Goal: Information Seeking & Learning: Learn about a topic

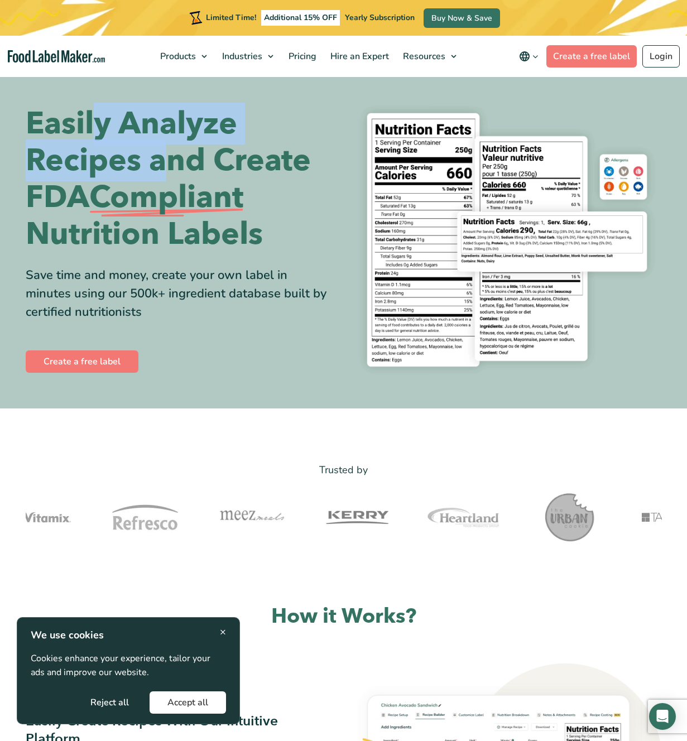
drag, startPoint x: 103, startPoint y: 141, endPoint x: 262, endPoint y: 213, distance: 175.0
click at [202, 175] on h1 "Easily Analyze Recipes and Create FDA Compliant Nutrition Labels" at bounding box center [181, 178] width 310 height 147
click at [265, 220] on h1 "Easily Analyze Recipes and Create FDA Compliant Nutrition Labels" at bounding box center [181, 178] width 310 height 147
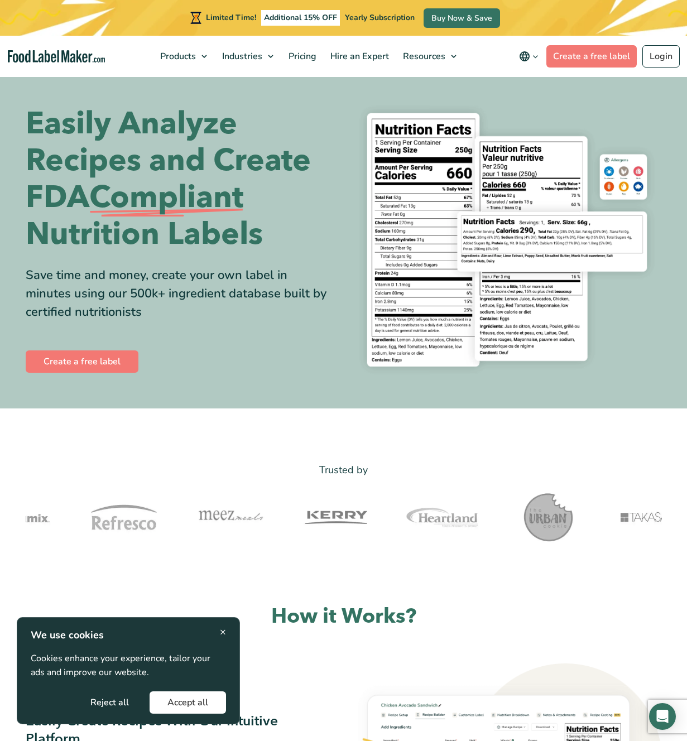
drag, startPoint x: 265, startPoint y: 225, endPoint x: 273, endPoint y: 251, distance: 26.7
click at [273, 251] on h1 "Easily Analyze Recipes and Create FDA Compliant Nutrition Labels" at bounding box center [181, 178] width 310 height 147
click at [265, 247] on h1 "Easily Analyze Recipes and Create FDA Compliant Nutrition Labels" at bounding box center [181, 178] width 310 height 147
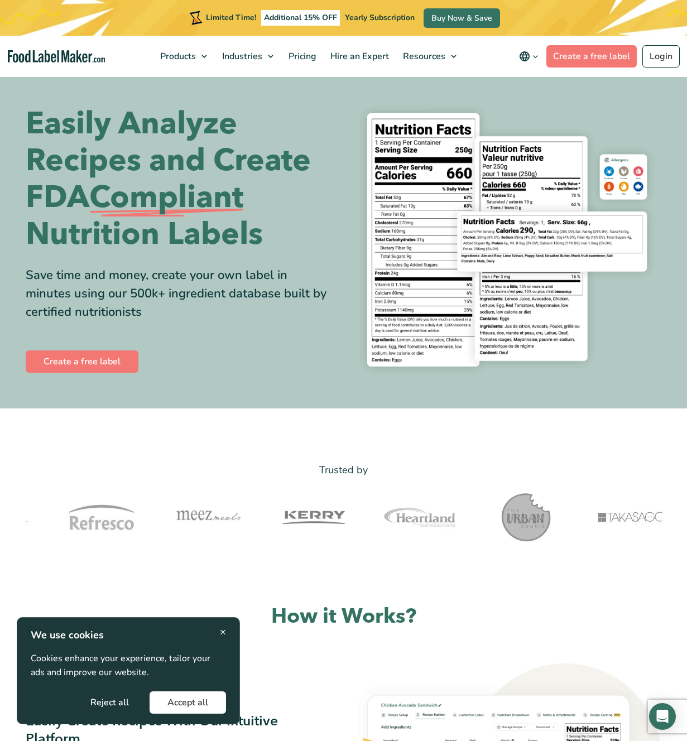
click at [265, 247] on h1 "Easily Analyze Recipes and Create FDA Compliant Nutrition Labels" at bounding box center [181, 178] width 310 height 147
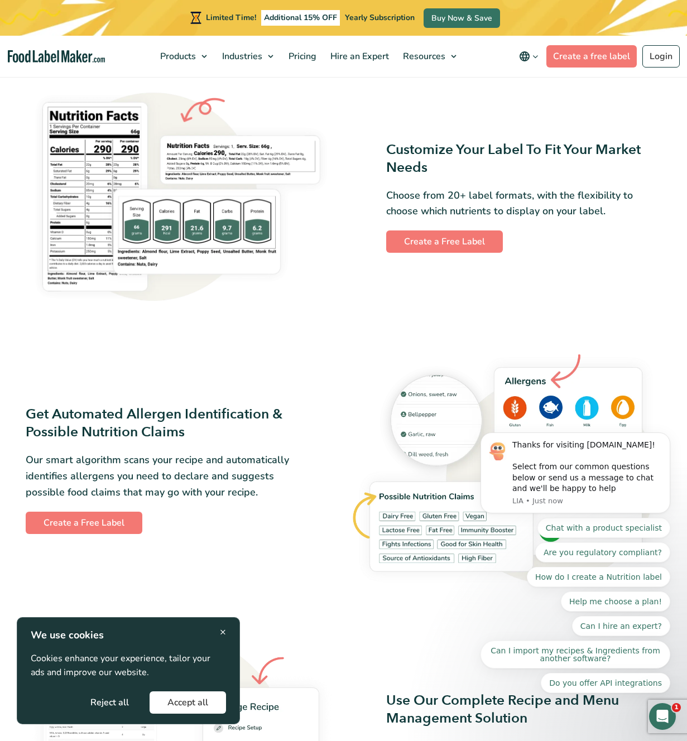
scroll to position [832, 0]
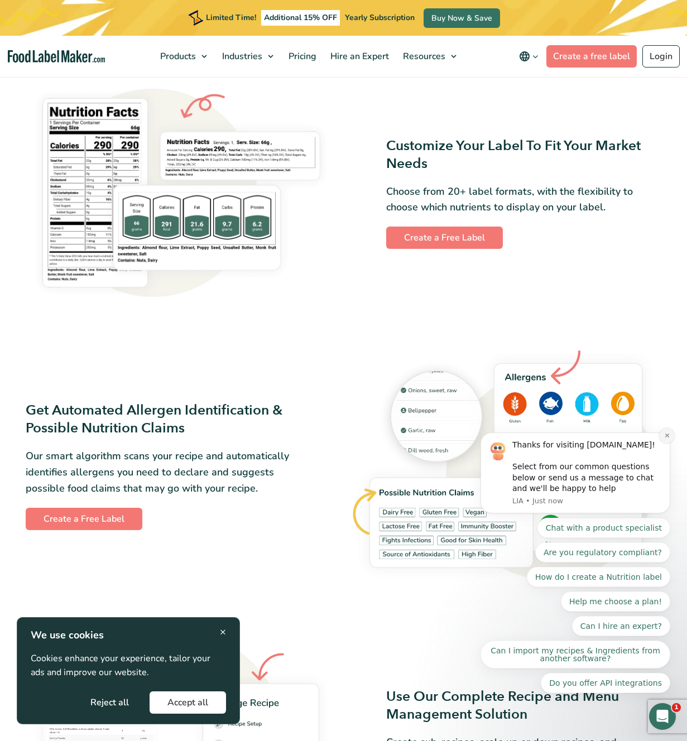
click at [665, 436] on icon "Dismiss notification" at bounding box center [667, 435] width 6 height 6
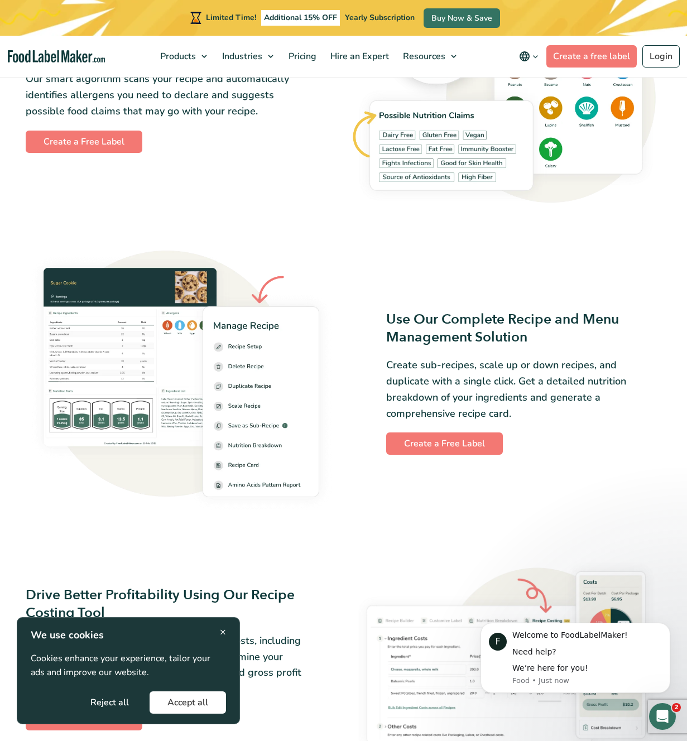
scroll to position [0, 0]
click at [199, 704] on button "Accept all" at bounding box center [187, 702] width 76 height 22
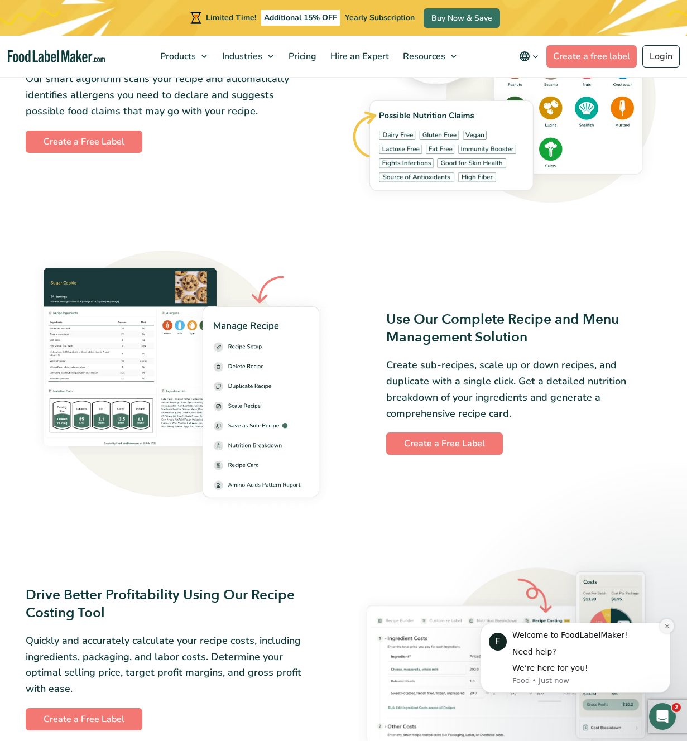
click at [662, 623] on button "Dismiss notification" at bounding box center [666, 626] width 15 height 15
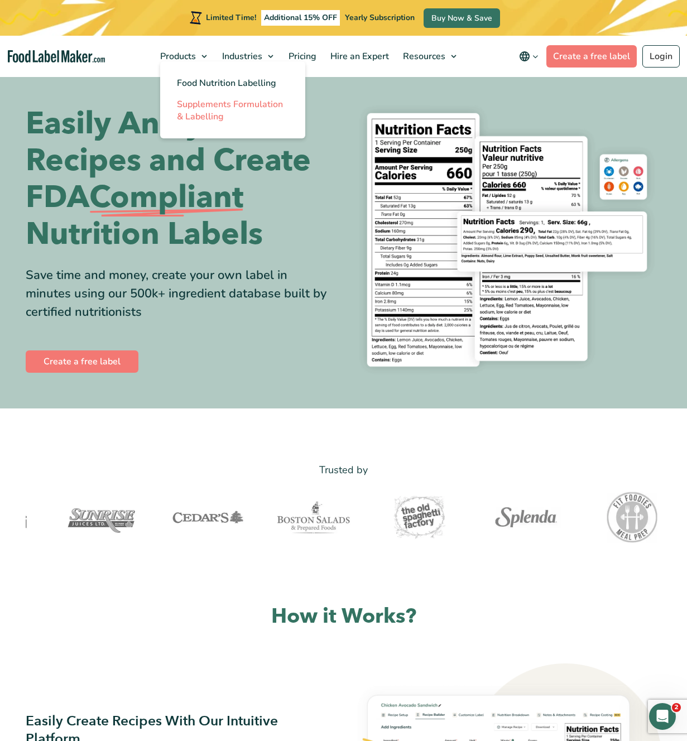
click at [245, 107] on span "Supplements Formulation & Labelling" at bounding box center [230, 110] width 106 height 25
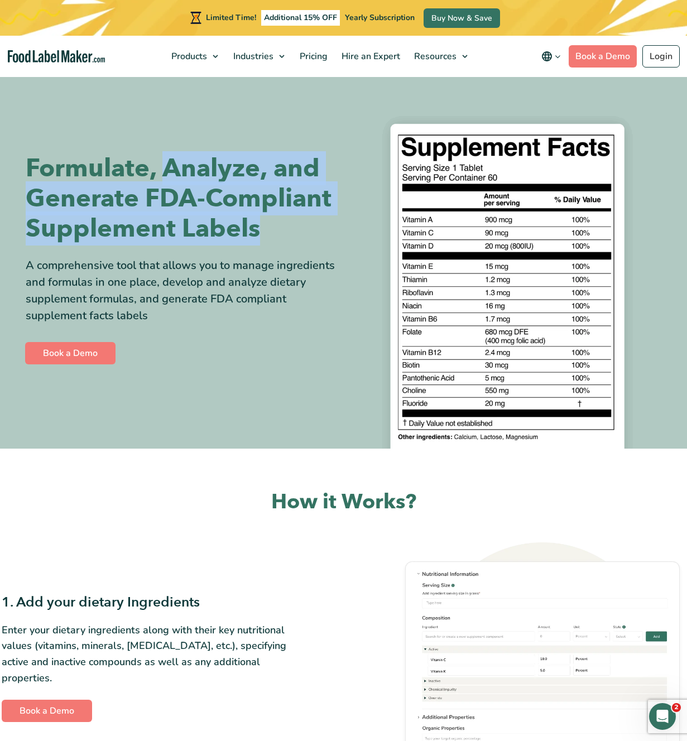
click at [260, 235] on h1 "Formulate, Analyze, and Generate FDA-Compliant Supplement Labels" at bounding box center [181, 198] width 310 height 90
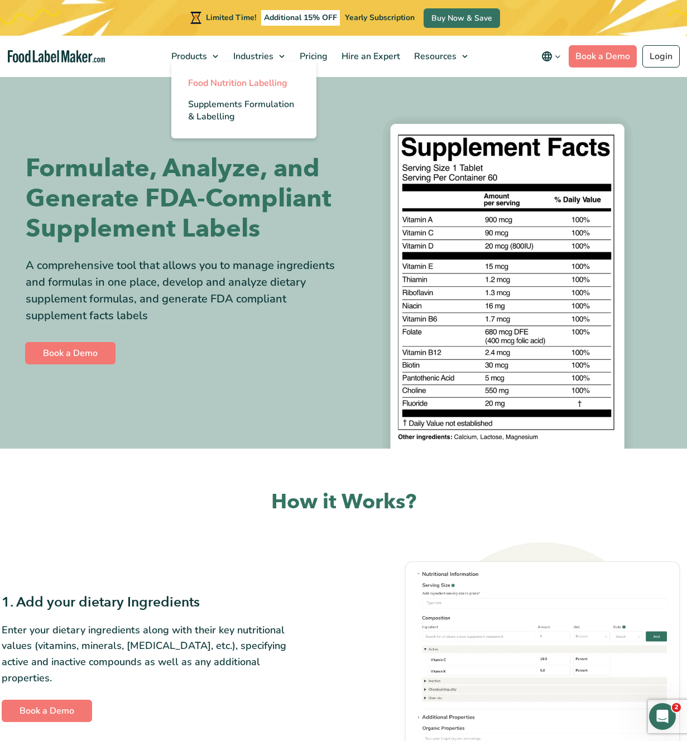
click at [218, 88] on span "Food Nutrition Labelling" at bounding box center [237, 83] width 99 height 12
